Goal: Information Seeking & Learning: Check status

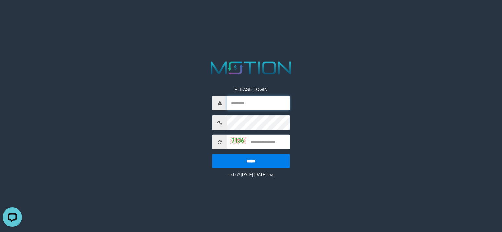
click at [243, 106] on input "text" at bounding box center [258, 103] width 63 height 15
paste input "*********"
type input "*********"
click at [258, 145] on input "text" at bounding box center [258, 142] width 63 height 15
type input "****"
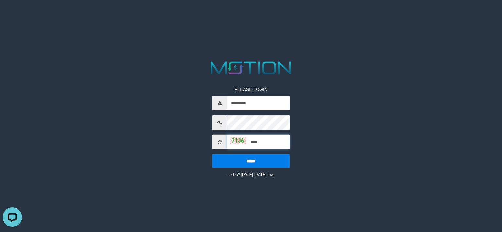
click at [212, 154] on input "*****" at bounding box center [250, 161] width 77 height 14
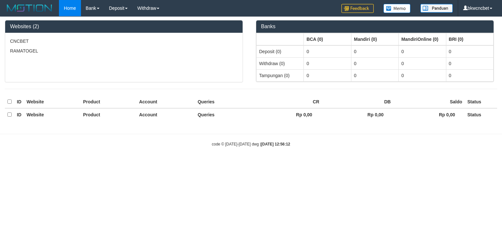
select select "***"
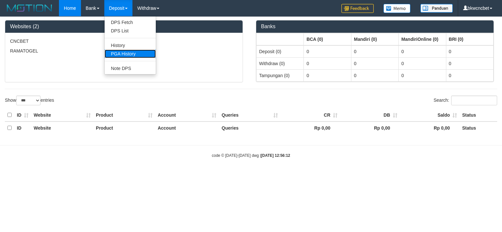
click at [115, 56] on body "Toggle navigation Home Bank Account List Load By Website Group [ISPORT] CNCBET …" at bounding box center [251, 87] width 502 height 175
click at [120, 54] on link "PGA History" at bounding box center [130, 54] width 51 height 8
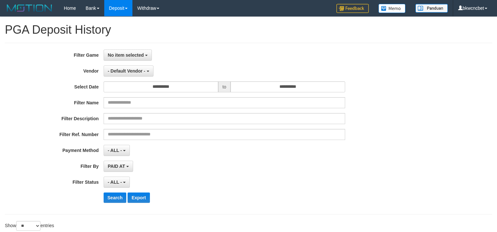
select select
select select "**"
click at [139, 55] on span "No item selected" at bounding box center [126, 54] width 36 height 5
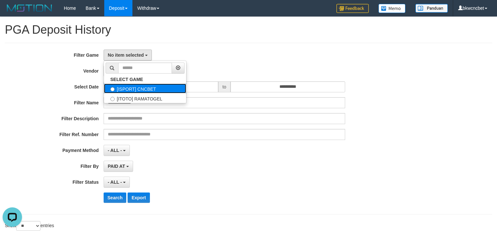
click at [132, 88] on label "[ISPORT] CNCBET" at bounding box center [145, 89] width 82 height 10
select select "****"
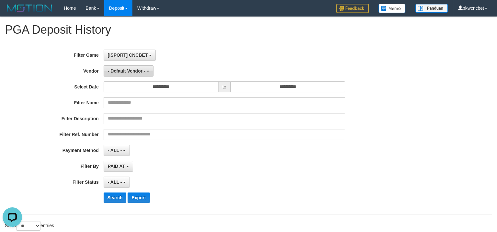
click at [130, 74] on button "- Default Vendor -" at bounding box center [129, 70] width 50 height 11
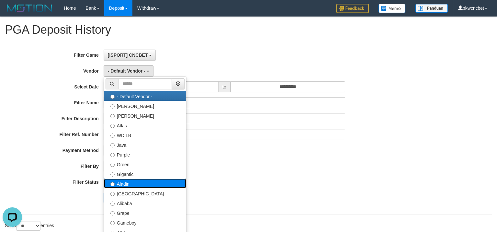
click at [129, 183] on label "Aladin" at bounding box center [145, 183] width 82 height 10
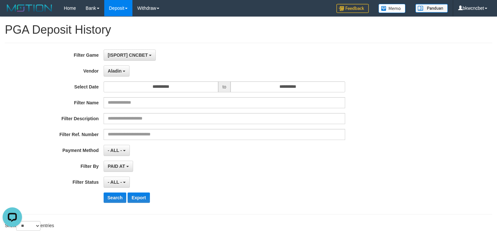
drag, startPoint x: 110, startPoint y: 203, endPoint x: 113, endPoint y: 199, distance: 4.2
click at [111, 203] on div "**********" at bounding box center [207, 129] width 414 height 158
click at [113, 199] on button "Search" at bounding box center [115, 197] width 23 height 10
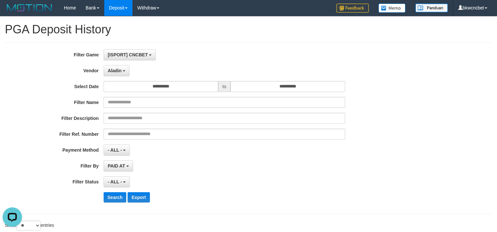
scroll to position [0, 0]
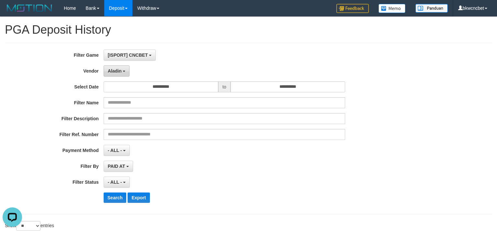
click at [112, 72] on span "Aladin" at bounding box center [115, 70] width 14 height 5
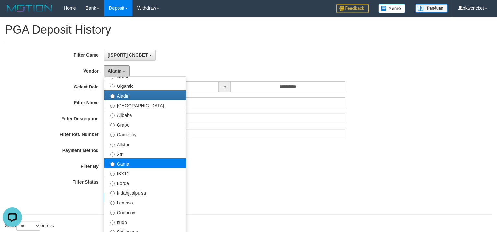
scroll to position [97, 0]
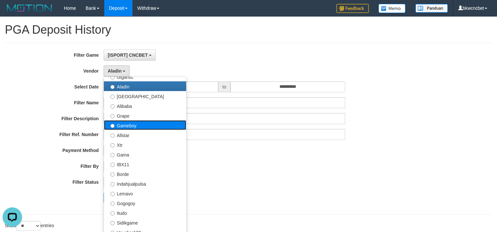
click at [145, 126] on label "Gameboy" at bounding box center [145, 125] width 82 height 10
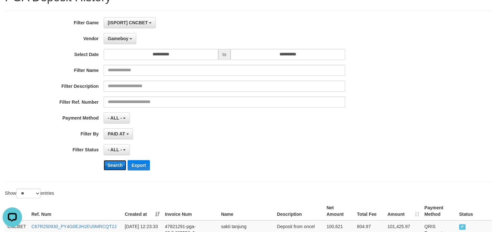
click at [119, 168] on button "Search" at bounding box center [115, 165] width 23 height 10
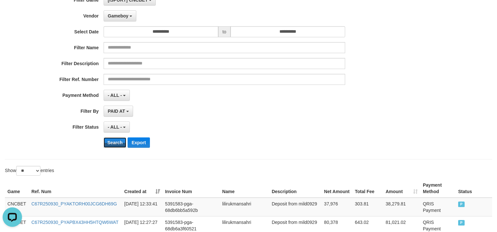
scroll to position [0, 0]
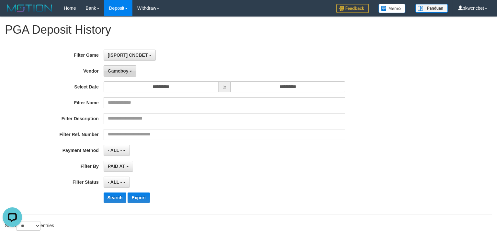
click at [113, 76] on button "Gameboy" at bounding box center [120, 70] width 33 height 11
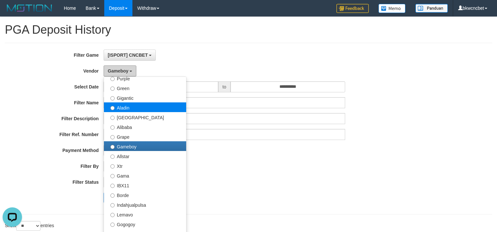
scroll to position [65, 0]
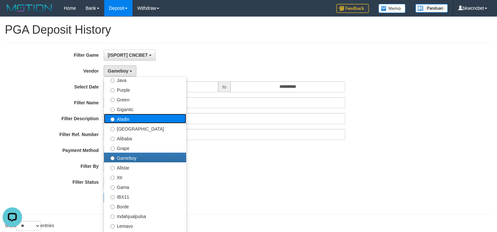
click at [132, 119] on label "Aladin" at bounding box center [145, 119] width 82 height 10
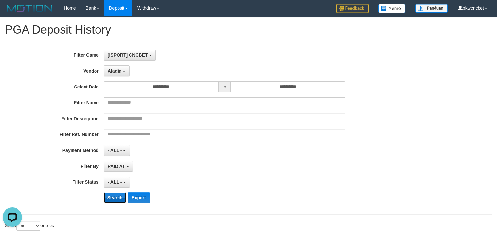
click at [118, 198] on button "Search" at bounding box center [115, 197] width 23 height 10
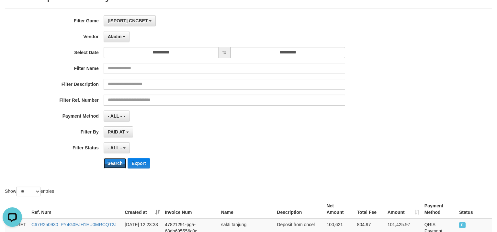
scroll to position [0, 0]
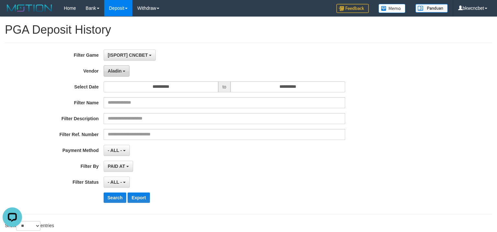
click at [118, 67] on button "Aladin" at bounding box center [117, 70] width 26 height 11
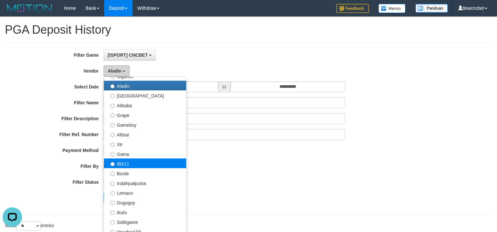
scroll to position [130, 0]
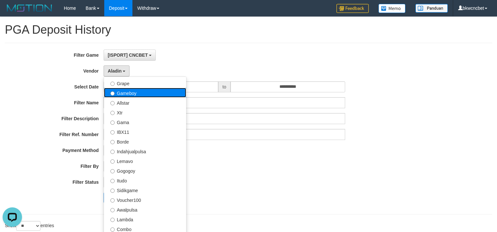
drag, startPoint x: 148, startPoint y: 92, endPoint x: 132, endPoint y: 184, distance: 92.8
click at [148, 92] on label "Gameboy" at bounding box center [145, 93] width 82 height 10
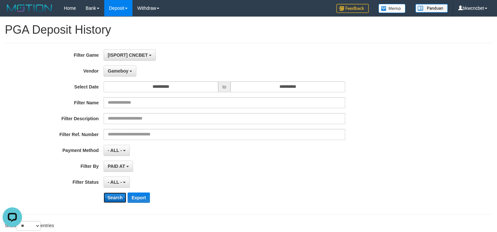
click at [119, 199] on button "Search" at bounding box center [115, 197] width 23 height 10
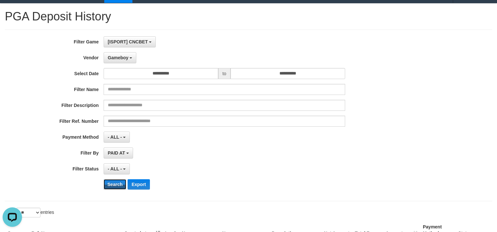
scroll to position [0, 0]
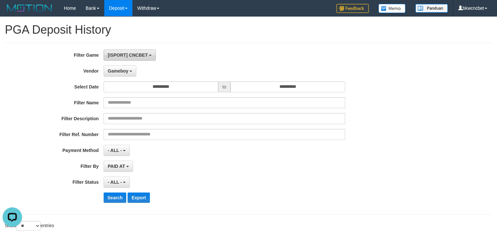
click at [123, 57] on span "[ISPORT] CNCBET" at bounding box center [128, 54] width 40 height 5
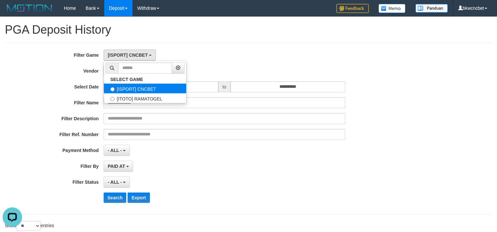
click at [130, 87] on label "[ISPORT] CNCBET" at bounding box center [145, 89] width 82 height 10
click at [200, 149] on div "- ALL - SELECT ALL - ALL - SELECT PAYMENT METHOD Mandiri BNI OVO CIMB BRI MAYBA…" at bounding box center [225, 150] width 242 height 11
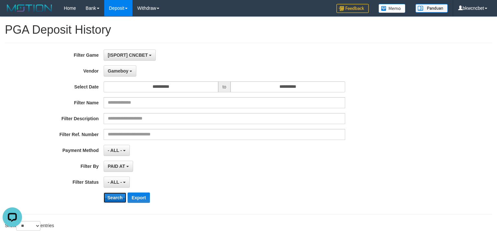
click at [109, 196] on button "Search" at bounding box center [115, 197] width 23 height 10
click at [109, 195] on button "Search" at bounding box center [115, 197] width 23 height 10
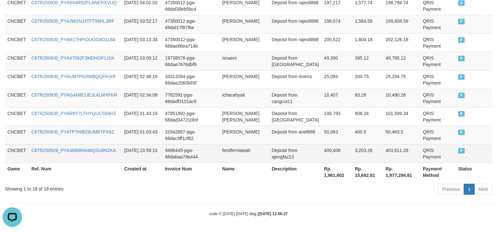
scroll to position [423, 0]
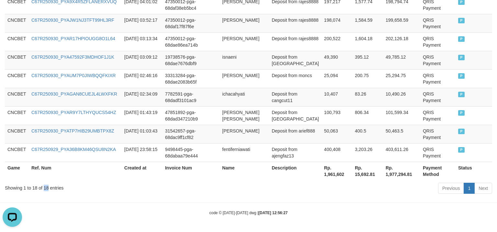
copy div "18"
drag, startPoint x: 45, startPoint y: 187, endPoint x: 48, endPoint y: 184, distance: 4.6
click at [50, 187] on div "Showing 1 to 18 of 18 entries" at bounding box center [104, 186] width 198 height 9
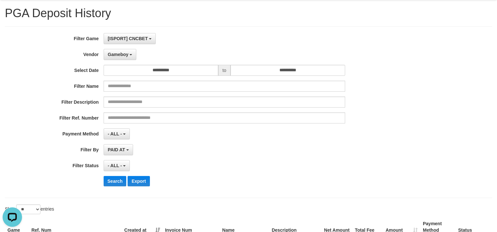
scroll to position [0, 0]
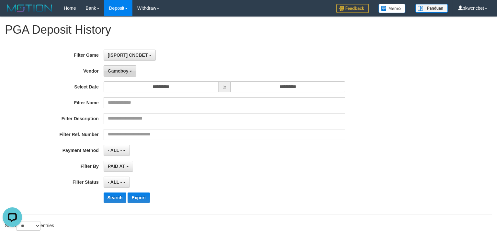
click at [131, 73] on button "Gameboy" at bounding box center [120, 70] width 33 height 11
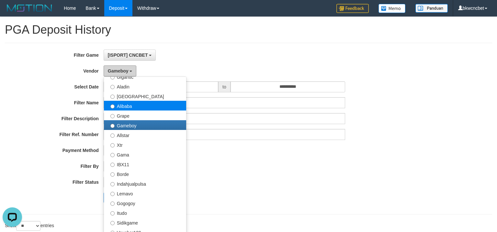
scroll to position [65, 0]
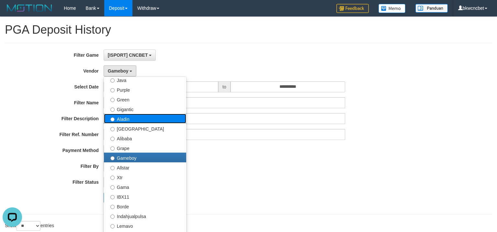
click at [140, 120] on label "Aladin" at bounding box center [145, 119] width 82 height 10
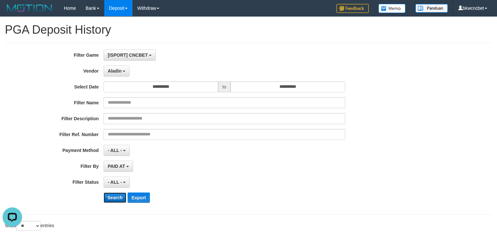
click at [115, 198] on button "Search" at bounding box center [115, 197] width 23 height 10
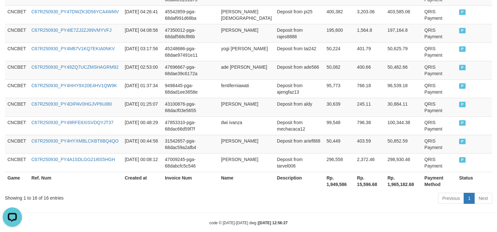
scroll to position [386, 0]
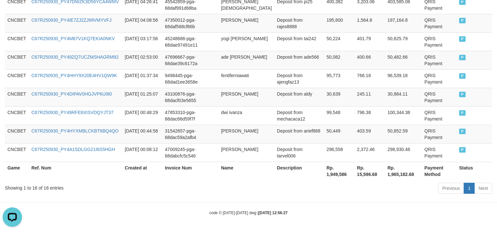
click at [41, 187] on div "Showing 1 to 16 of 16 entries" at bounding box center [104, 186] width 198 height 9
drag, startPoint x: 43, startPoint y: 195, endPoint x: 45, endPoint y: 189, distance: 6.0
click at [43, 195] on div "Showing 1 to 16 of 16 entries Previous 1 Next" at bounding box center [248, 189] width 497 height 14
copy div "1"
copy div "16"
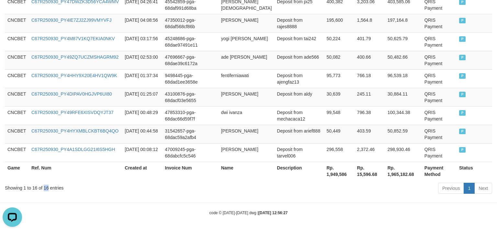
drag, startPoint x: 45, startPoint y: 188, endPoint x: 49, endPoint y: 188, distance: 3.9
click at [49, 188] on div "Showing 1 to 16 of 16 entries" at bounding box center [104, 186] width 198 height 9
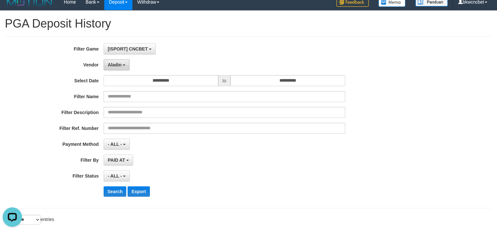
scroll to position [0, 0]
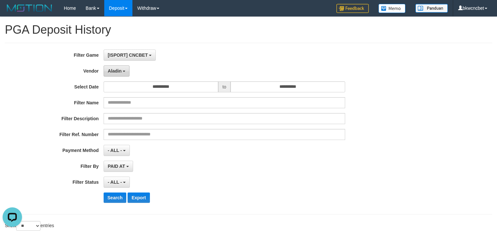
click at [121, 66] on button "Aladin" at bounding box center [117, 70] width 26 height 11
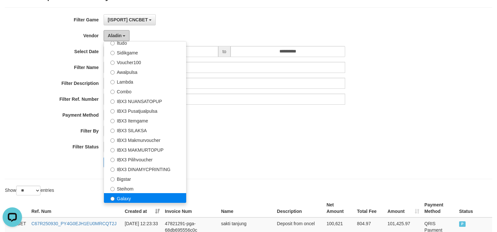
scroll to position [97, 0]
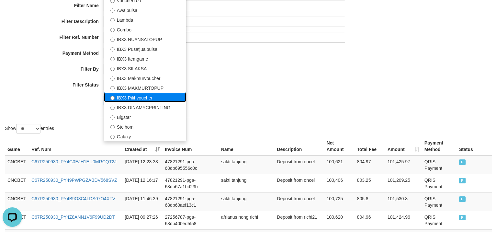
click at [148, 101] on label "IBX3 Pilihvoucher" at bounding box center [145, 97] width 82 height 10
select select "**********"
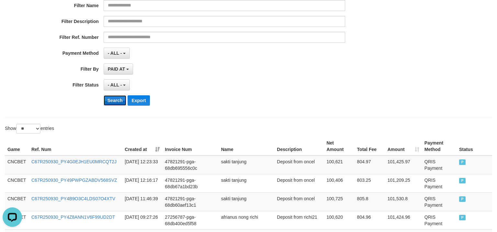
click at [113, 103] on button "Search" at bounding box center [115, 100] width 23 height 10
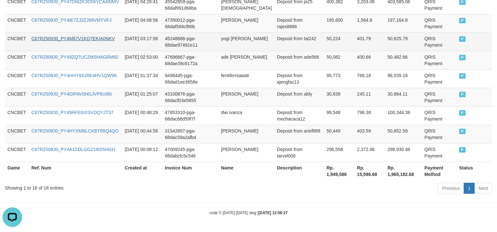
scroll to position [103, 0]
